Goal: Transaction & Acquisition: Purchase product/service

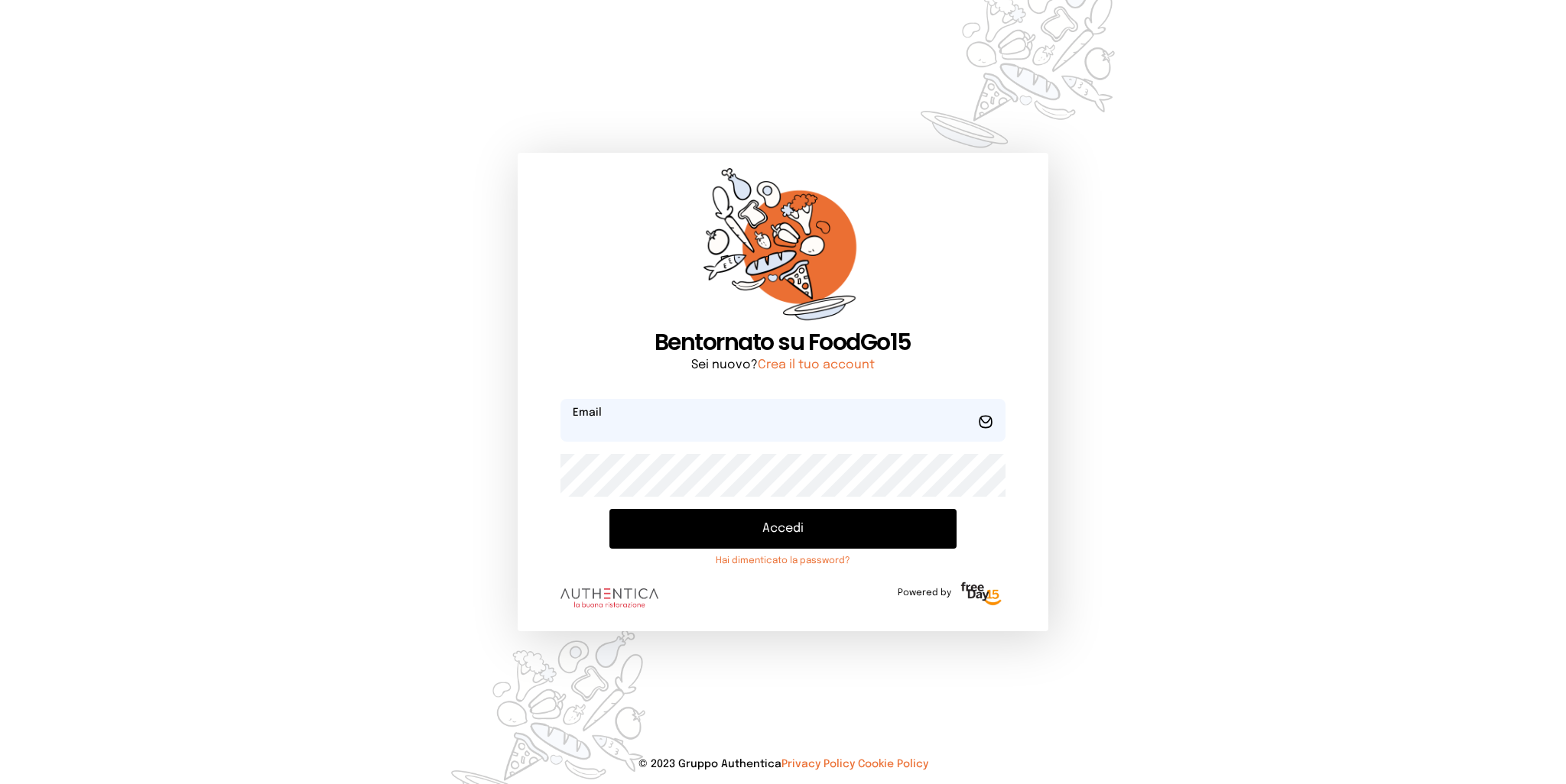
type input "**********"
click at [725, 531] on button "Accedi" at bounding box center [783, 529] width 347 height 40
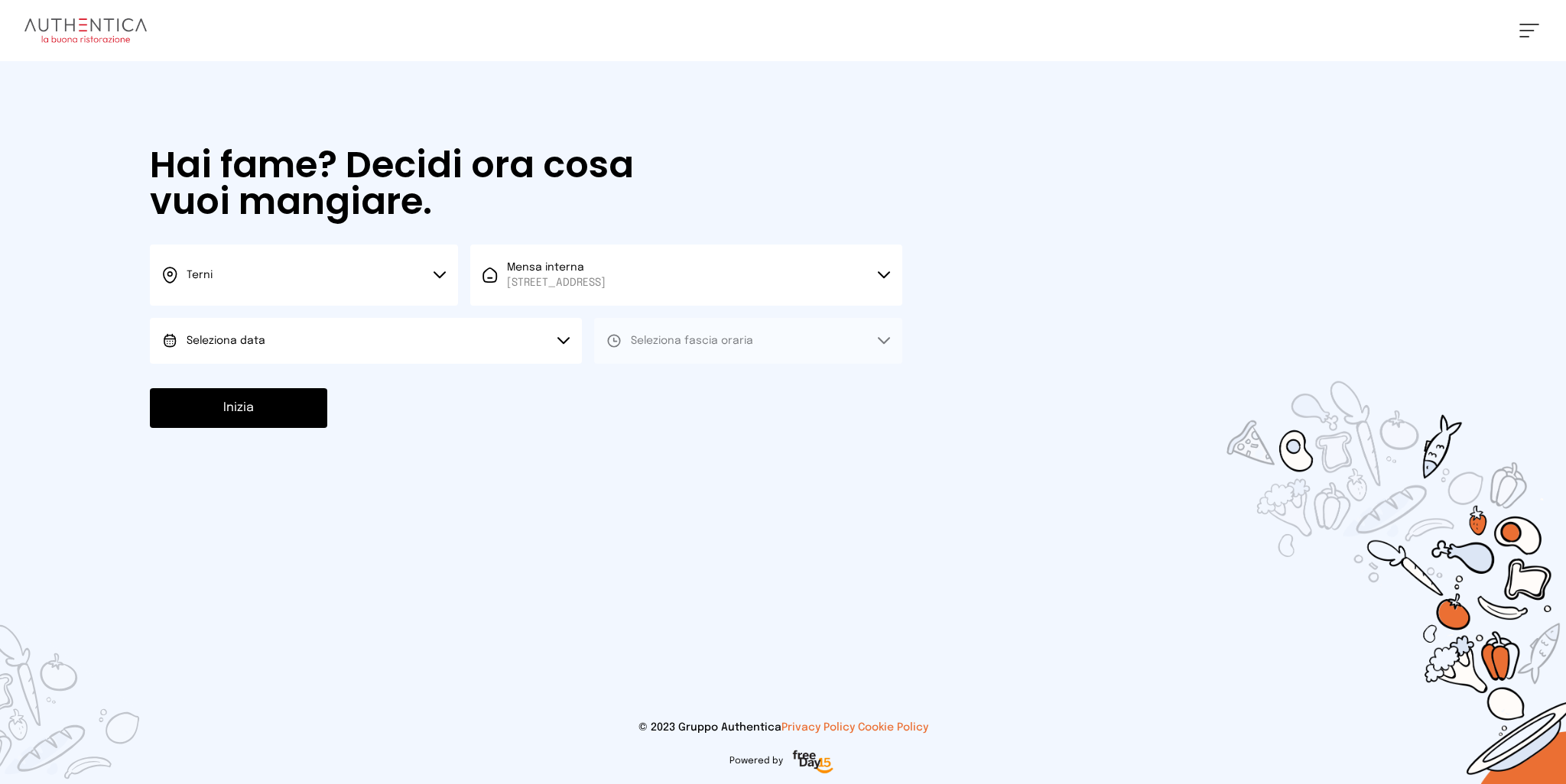
click at [288, 325] on button "Seleziona data" at bounding box center [366, 341] width 432 height 46
click at [224, 386] on span "[DATE], [DATE]" at bounding box center [224, 384] width 75 height 15
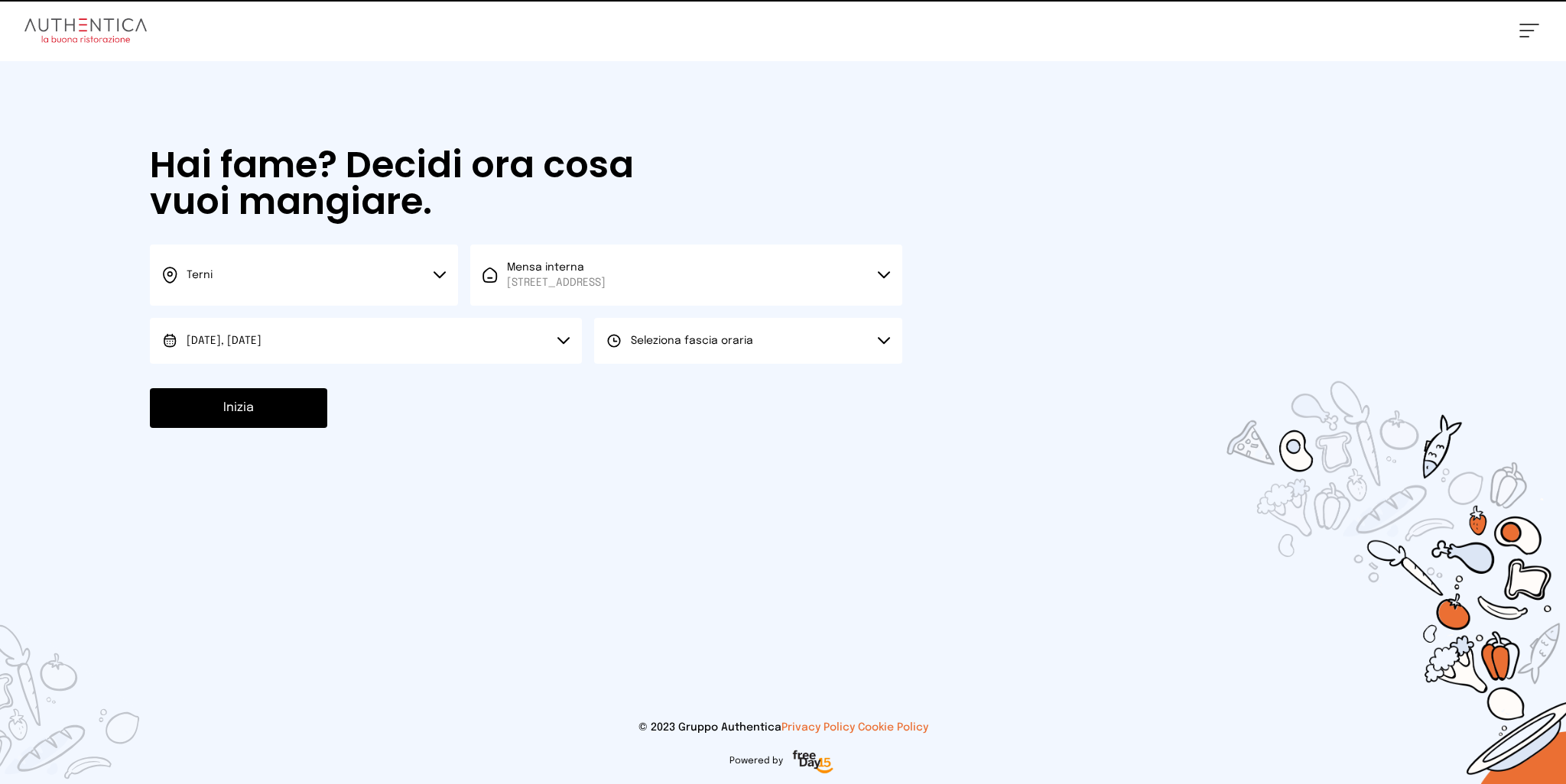
click at [692, 344] on span "Seleziona fascia oraria" at bounding box center [692, 341] width 122 height 11
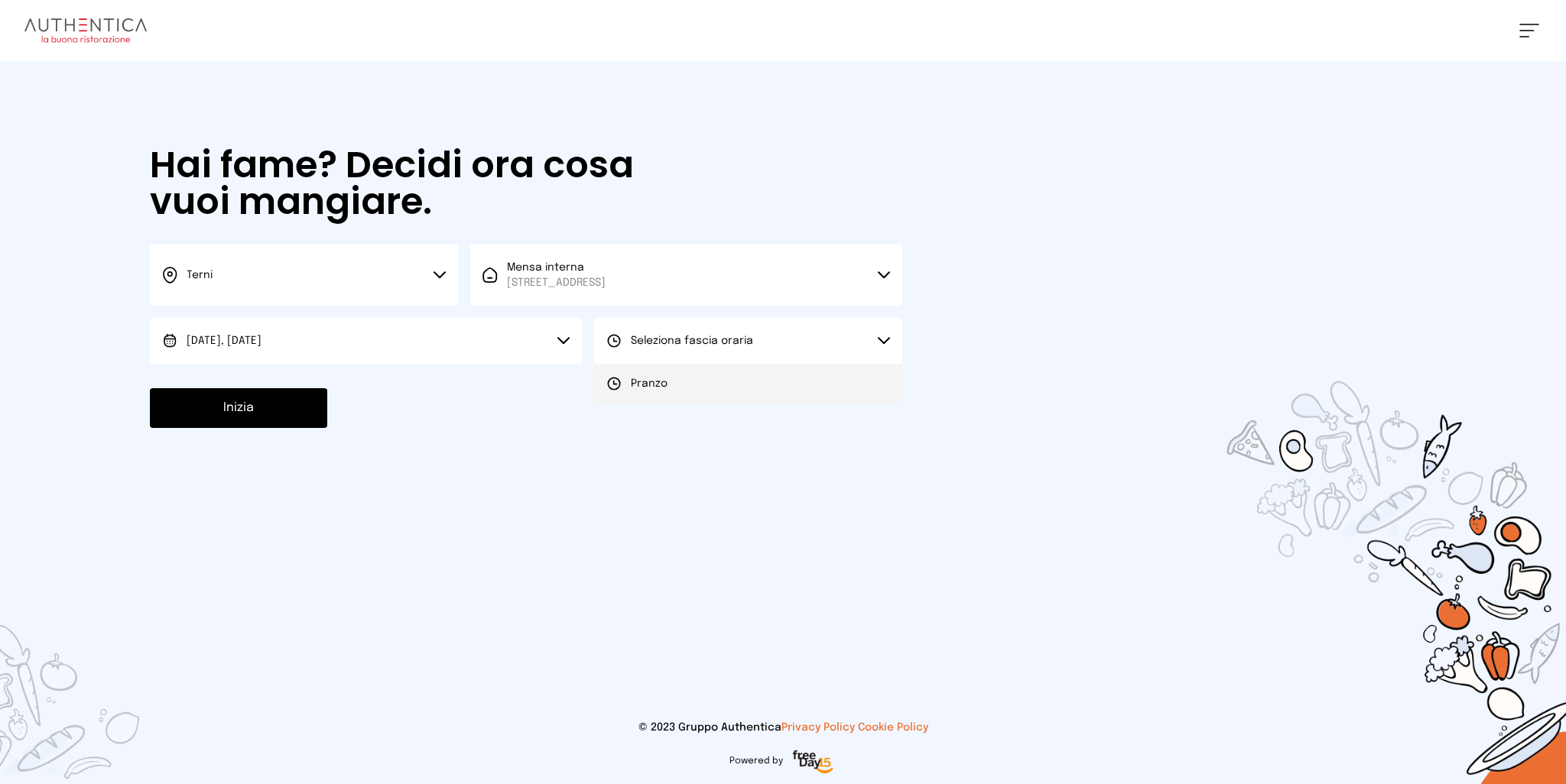
click at [663, 387] on span "Pranzo" at bounding box center [650, 384] width 37 height 15
click at [263, 411] on button "Inizia" at bounding box center [239, 408] width 177 height 40
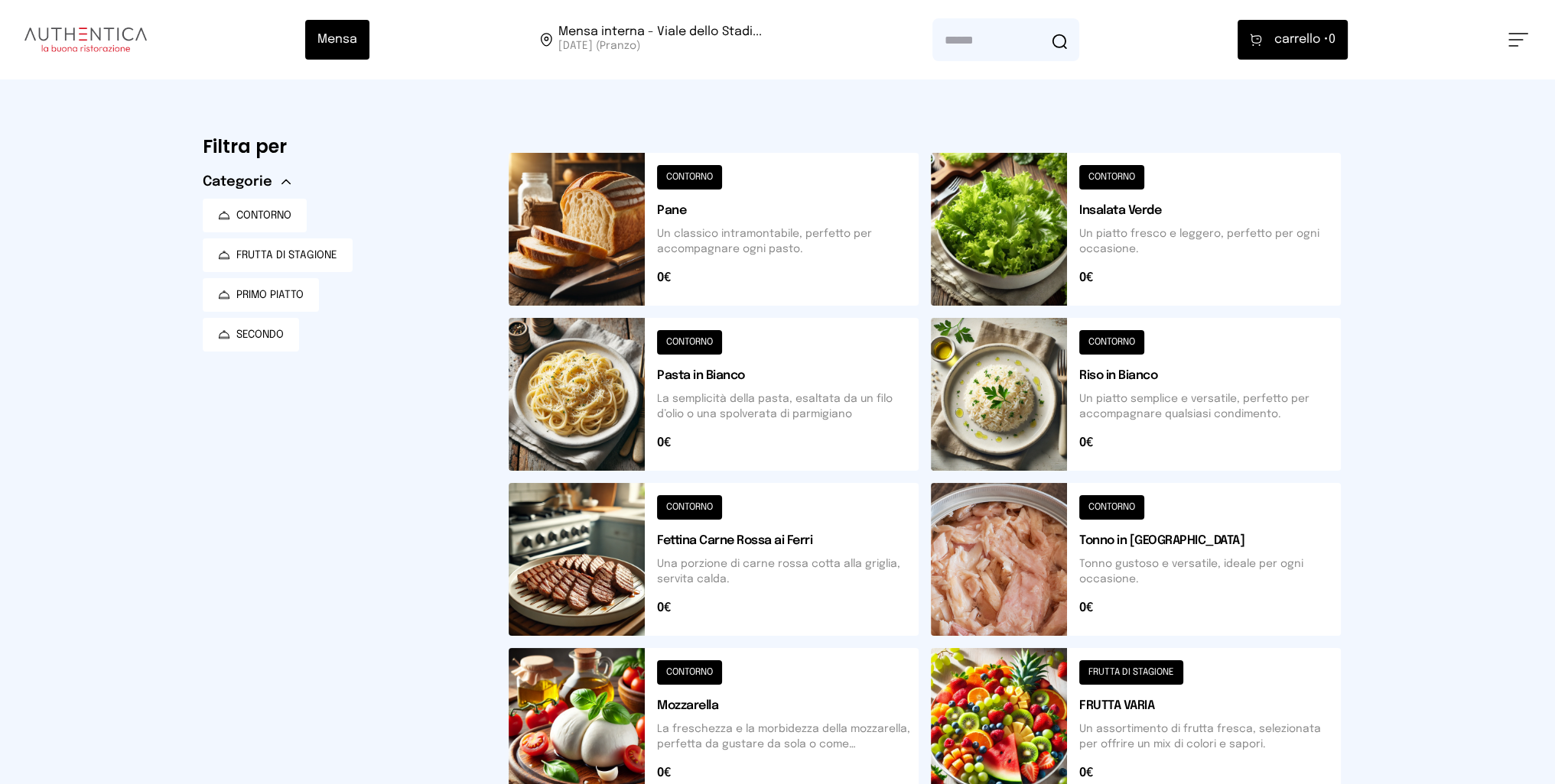
scroll to position [459, 0]
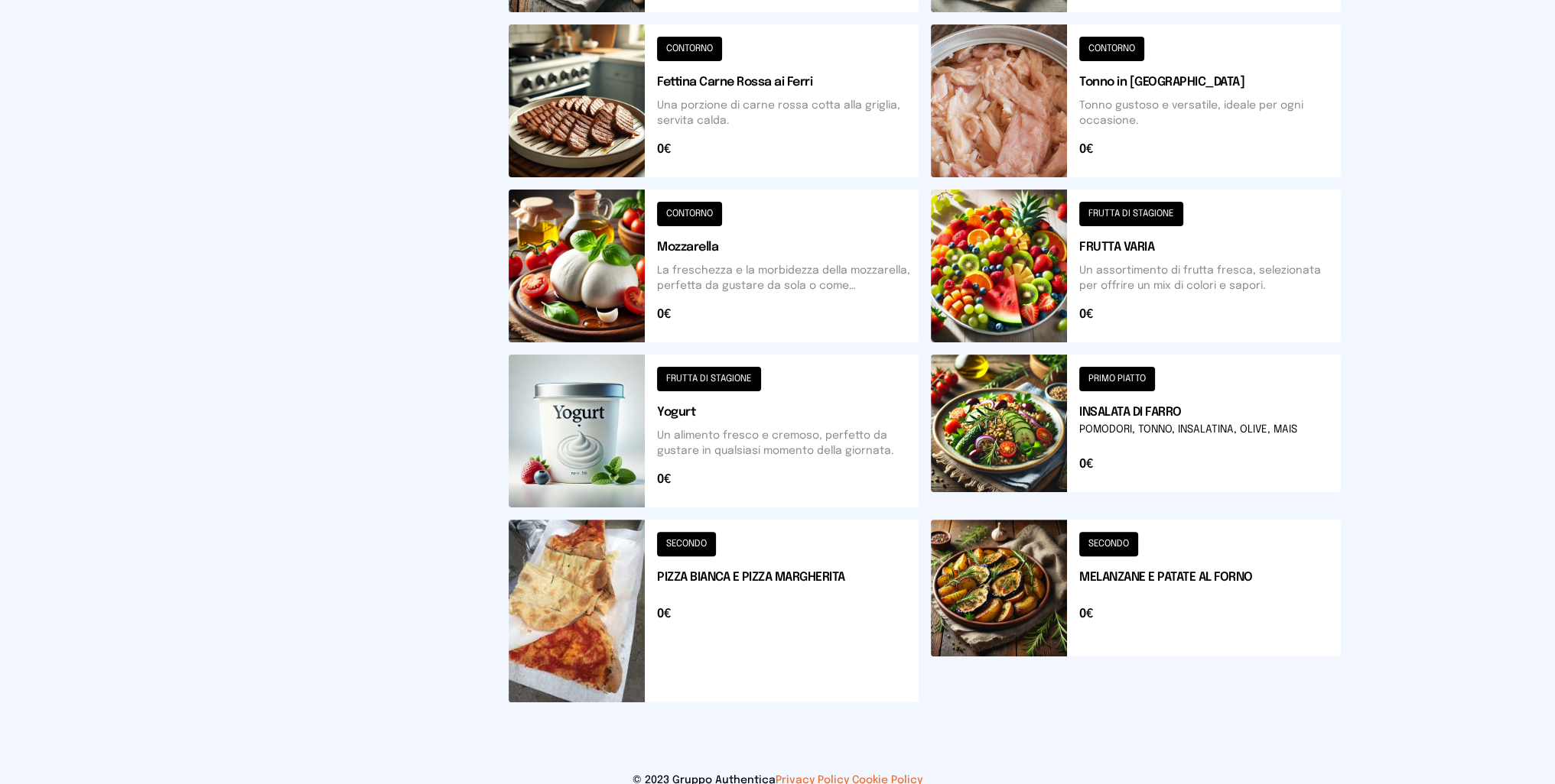
click at [1006, 423] on button at bounding box center [1136, 431] width 410 height 153
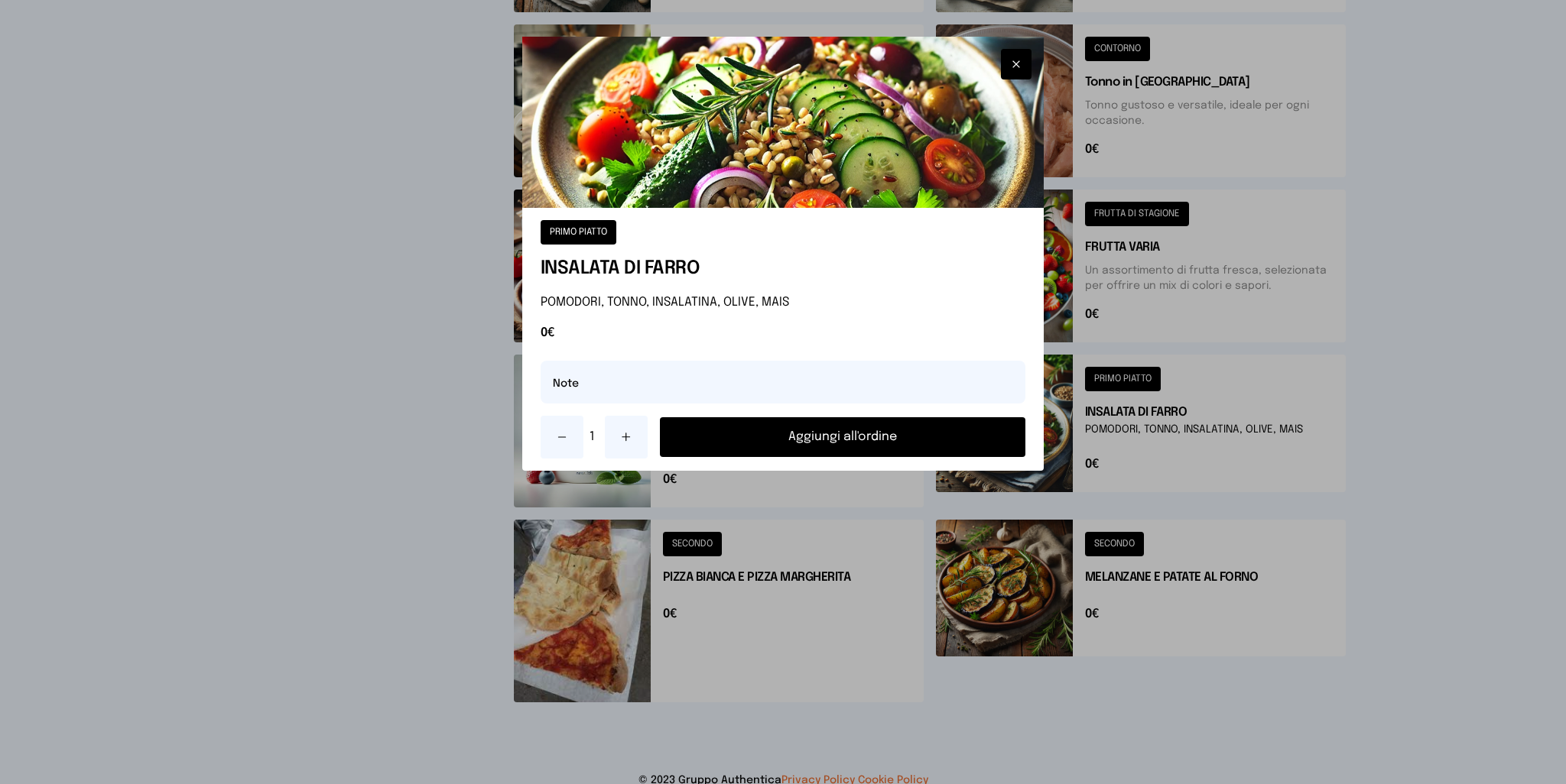
click at [852, 433] on button "Aggiungi all'ordine" at bounding box center [842, 438] width 366 height 40
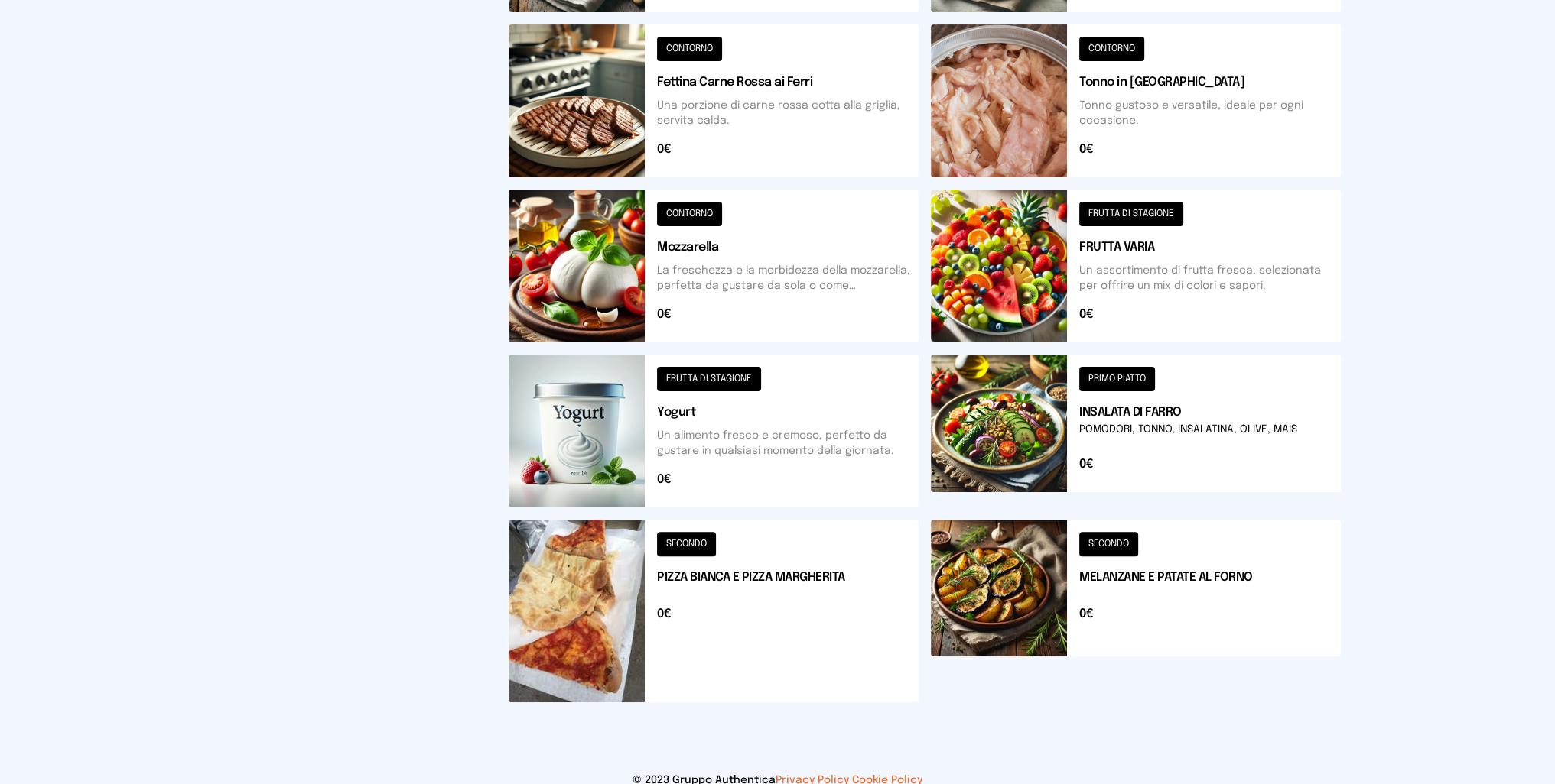
scroll to position [0, 0]
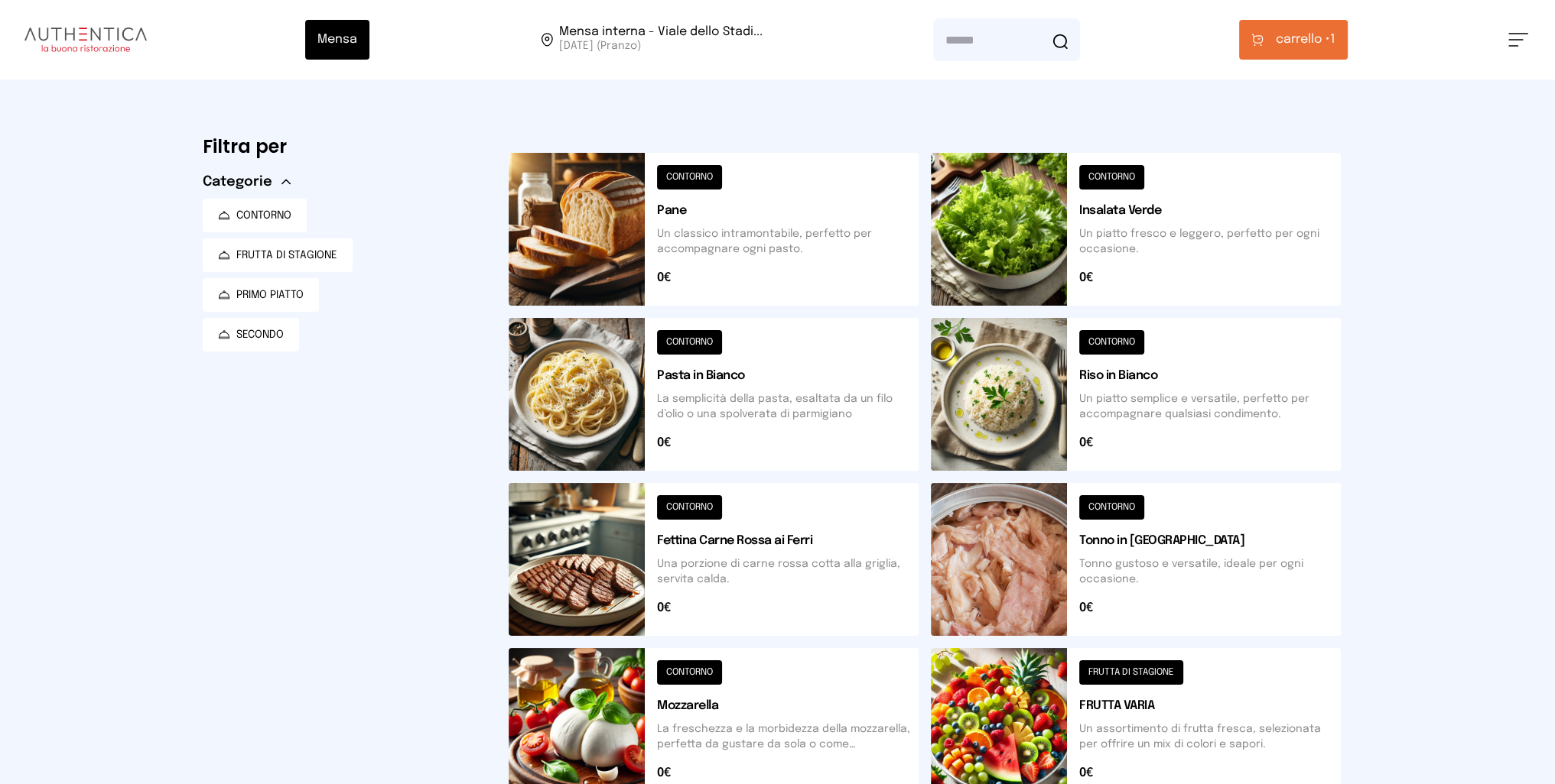
click at [1293, 32] on span "carrello •" at bounding box center [1302, 40] width 54 height 18
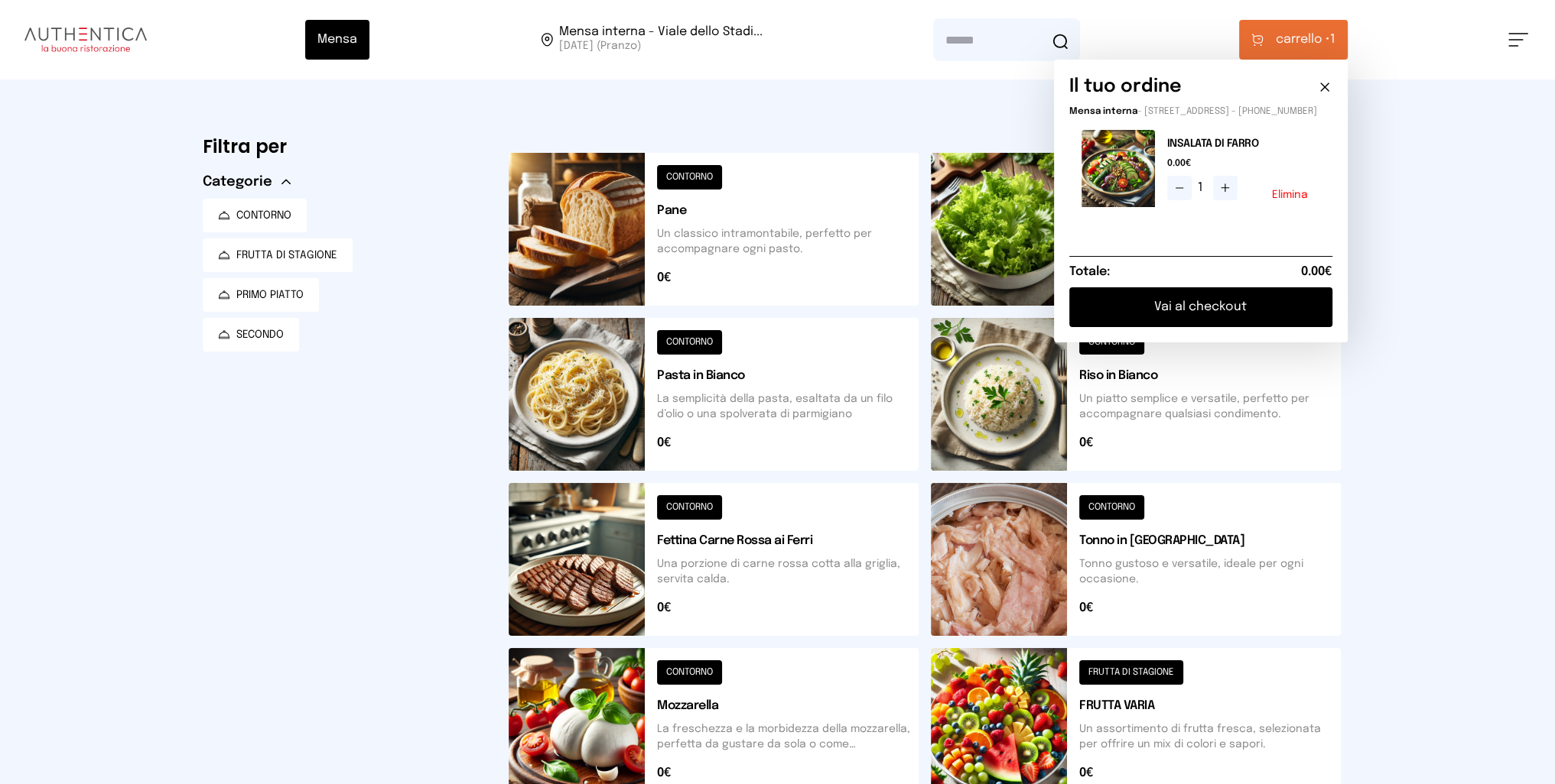
click at [1242, 319] on button "Vai al checkout" at bounding box center [1201, 307] width 263 height 40
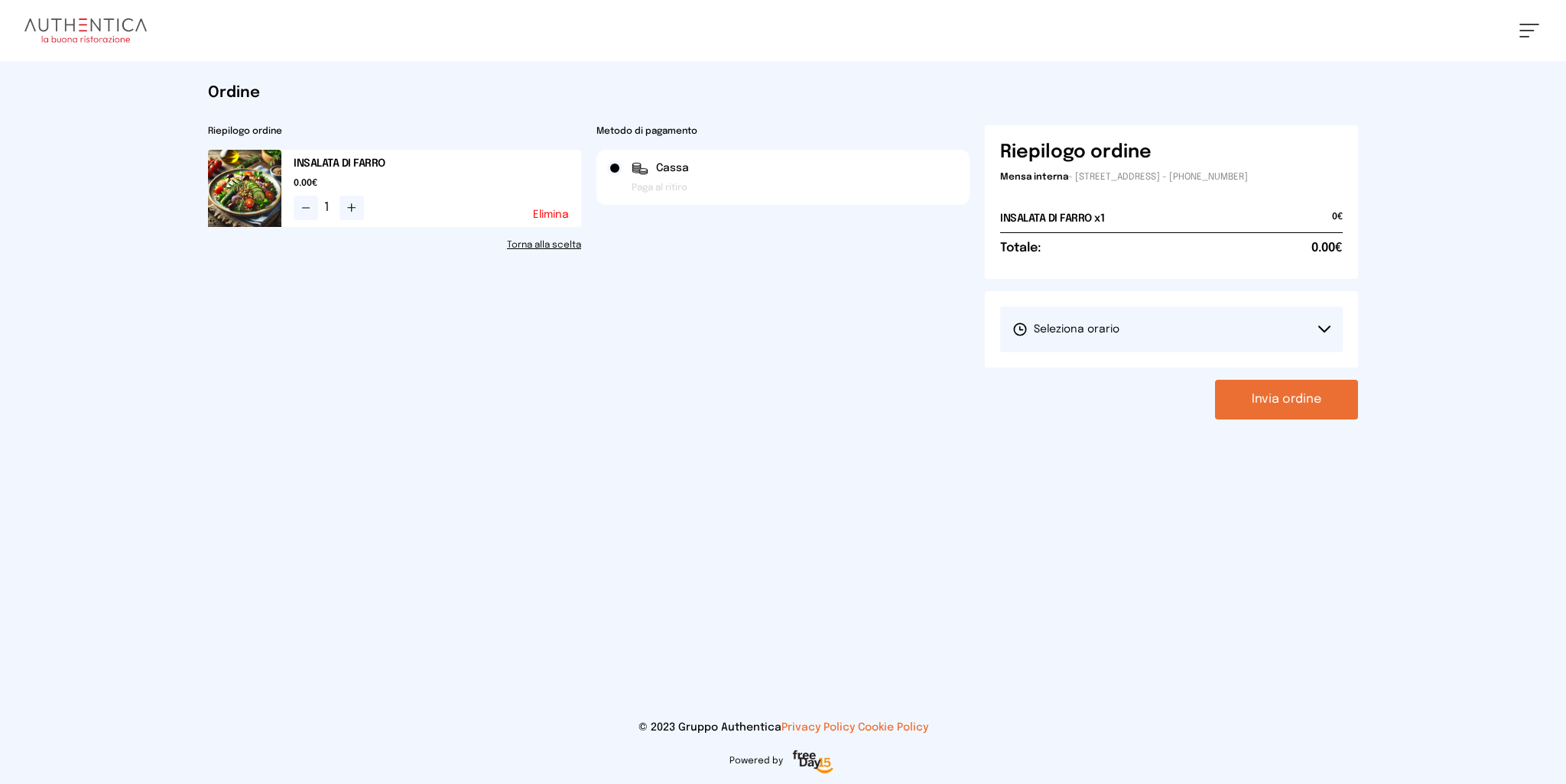
click at [1217, 330] on button "Seleziona orario" at bounding box center [1171, 330] width 343 height 46
click at [1107, 362] on li "1° Turno (13:00 - 15:00)" at bounding box center [1171, 372] width 343 height 40
click at [1315, 402] on button "Invia ordine" at bounding box center [1286, 400] width 143 height 40
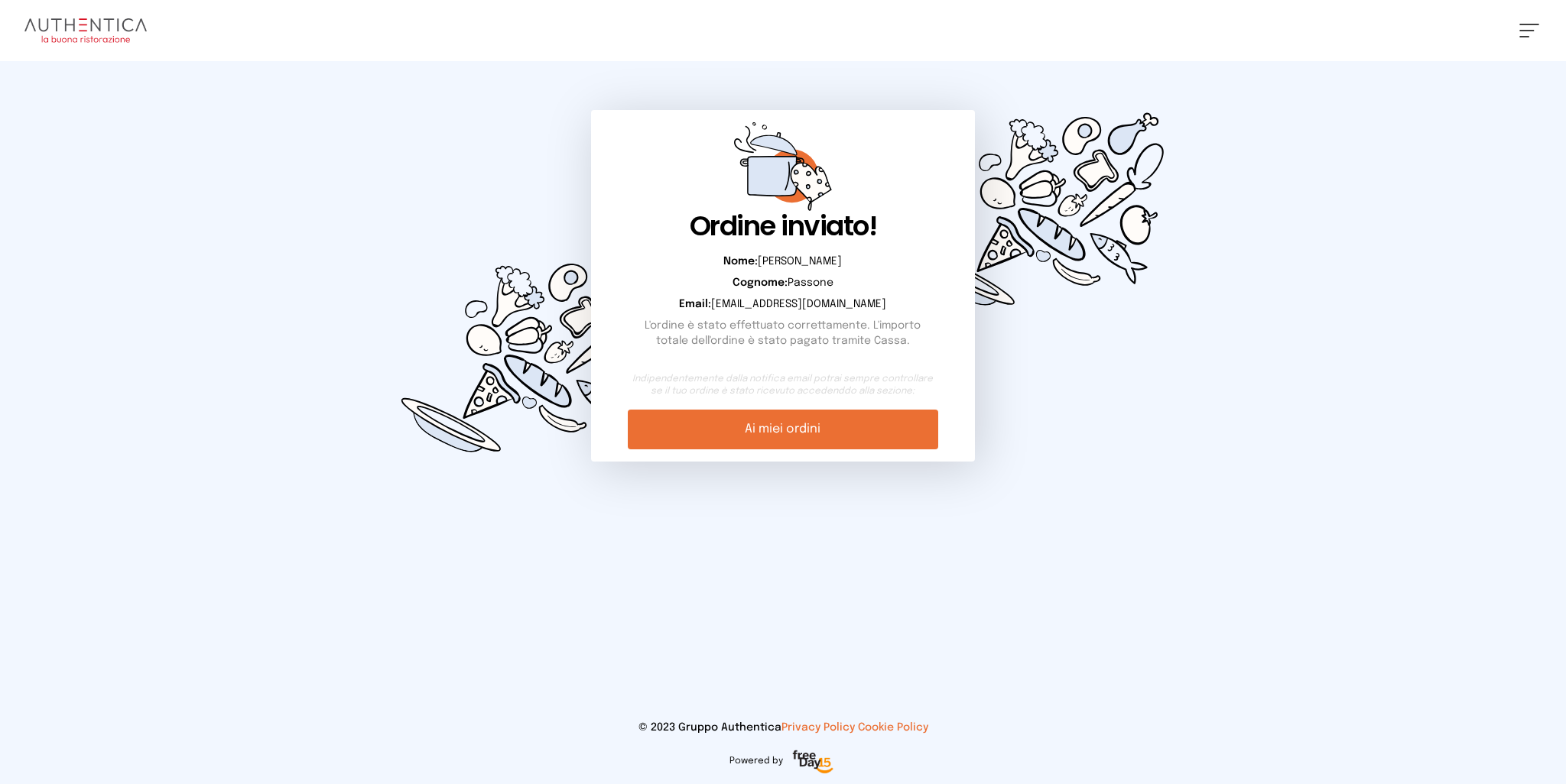
click at [816, 423] on link "Ai miei ordini" at bounding box center [783, 430] width 310 height 40
